Goal: Transaction & Acquisition: Purchase product/service

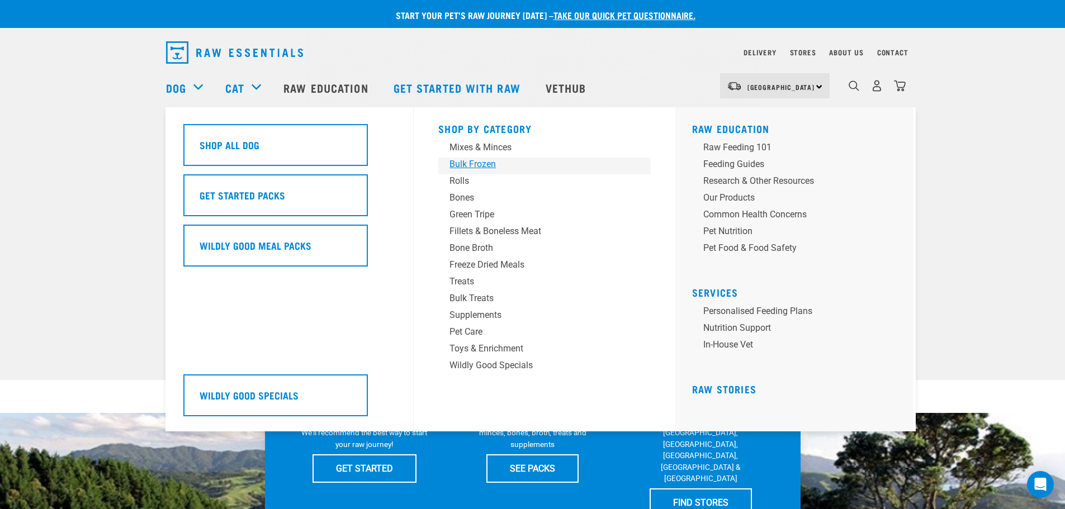
click at [479, 164] on div "Bulk Frozen" at bounding box center [537, 164] width 174 height 13
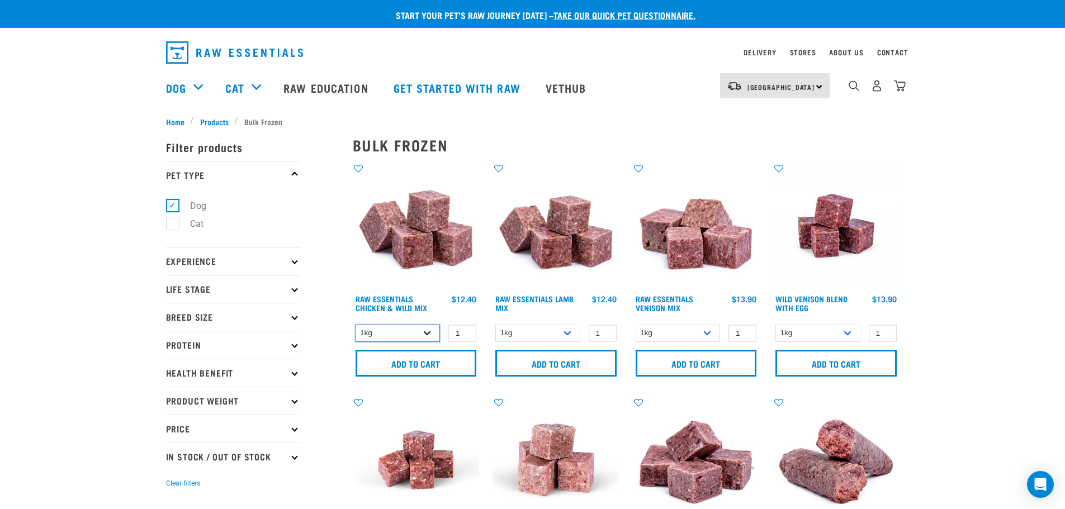
click at [429, 337] on select "1kg 3kg Bulk (10kg)" at bounding box center [398, 333] width 85 height 17
click at [772, 54] on link "Delivery" at bounding box center [760, 52] width 32 height 4
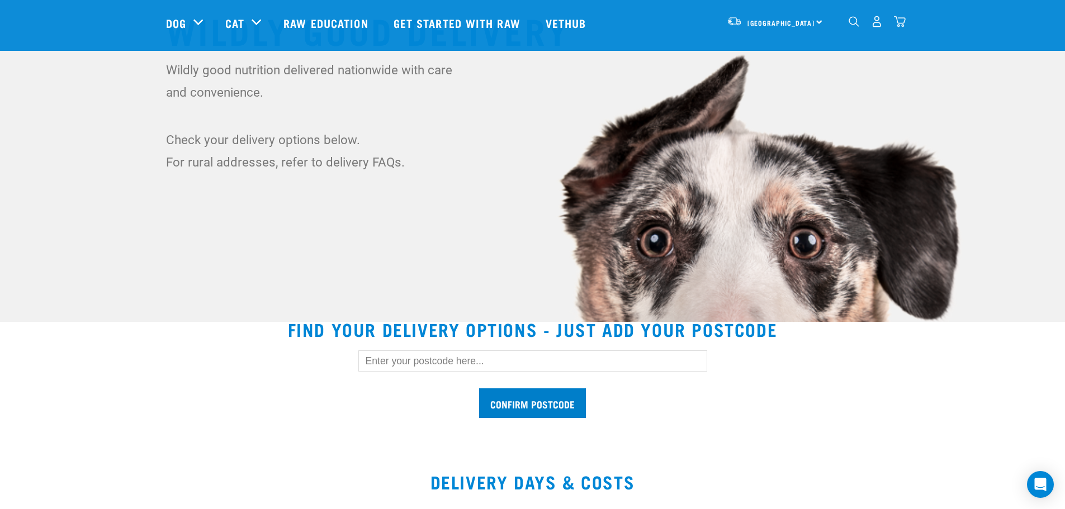
scroll to position [168, 0]
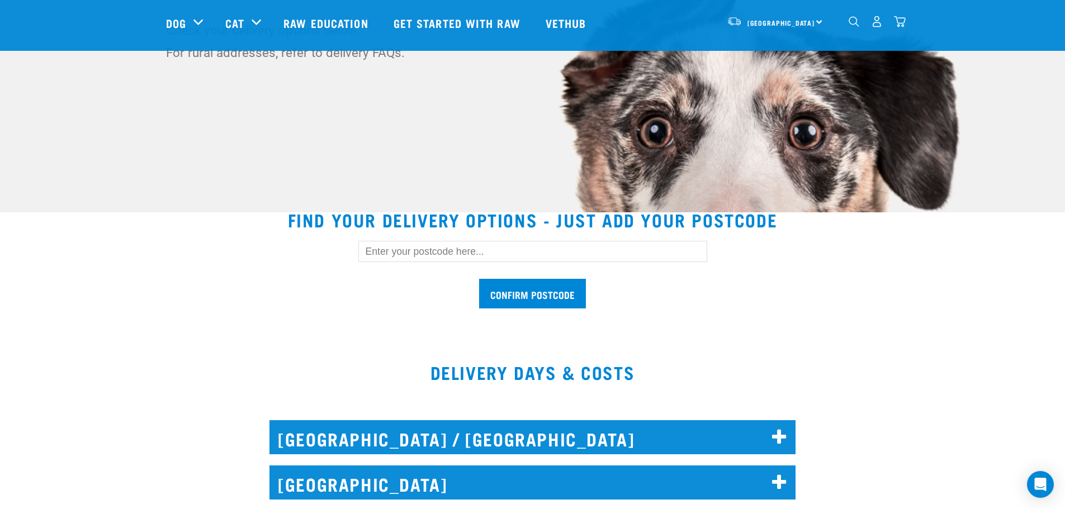
click at [426, 252] on input "text" at bounding box center [532, 251] width 349 height 21
type input "7300"
click at [539, 295] on input "Confirm postcode" at bounding box center [532, 294] width 107 height 30
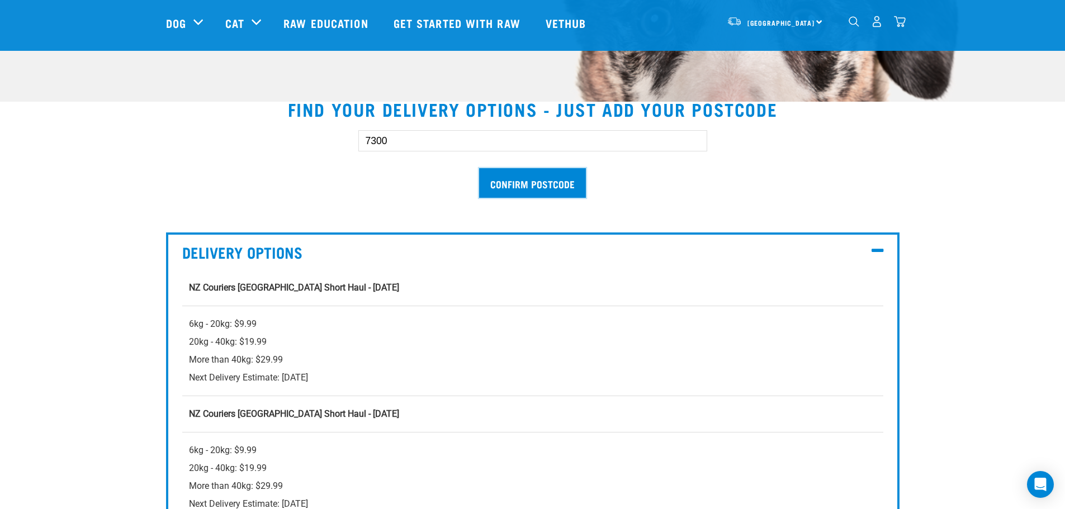
scroll to position [280, 0]
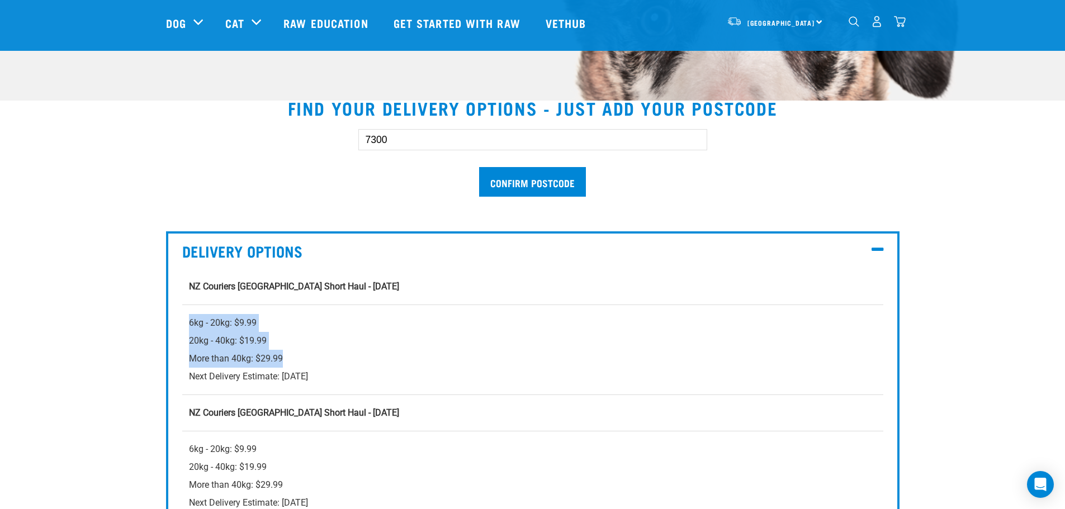
drag, startPoint x: 190, startPoint y: 324, endPoint x: 294, endPoint y: 362, distance: 110.8
click at [294, 362] on div "6kg - 20kg: $9.99 20kg - 40kg: $19.99 More than 40kg: $29.99 Next Delivery Esti…" at bounding box center [533, 350] width 688 height 72
copy div "6kg - 20kg: $9.99 20kg - 40kg: $19.99 More than 40kg: $29.99"
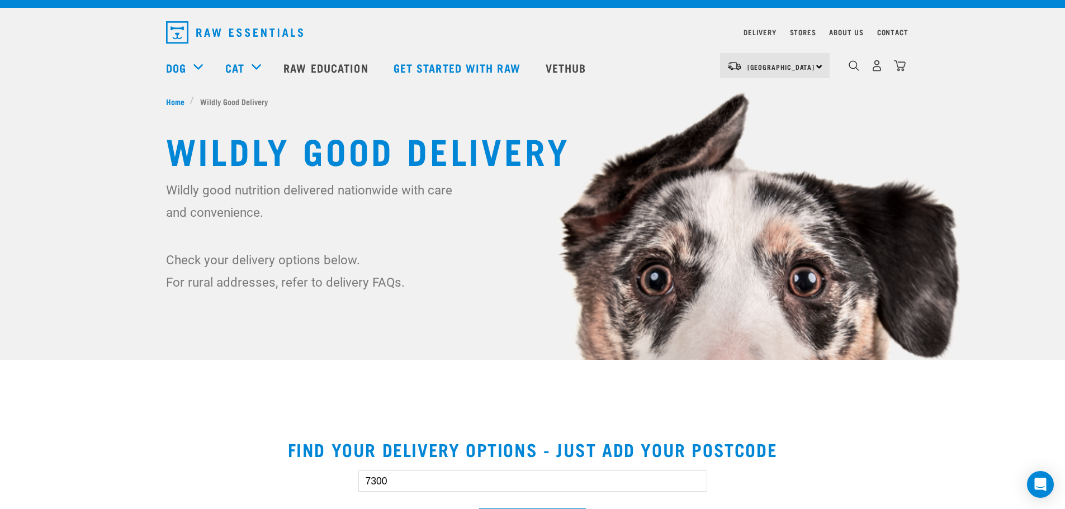
scroll to position [0, 0]
